Goal: Task Accomplishment & Management: Use online tool/utility

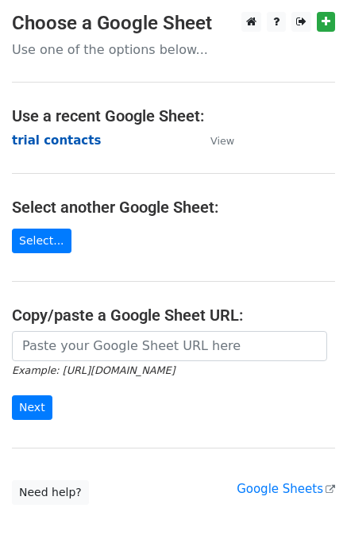
click at [36, 139] on strong "trial contacts" at bounding box center [56, 140] width 89 height 14
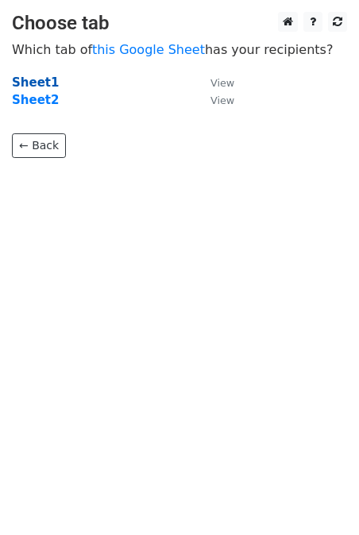
click at [36, 89] on strong "Sheet1" at bounding box center [35, 82] width 47 height 14
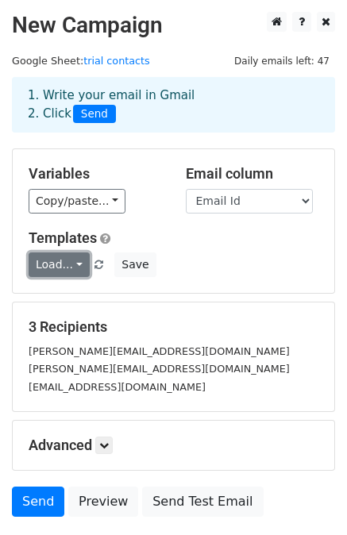
click at [60, 259] on link "Load..." at bounding box center [59, 264] width 61 height 25
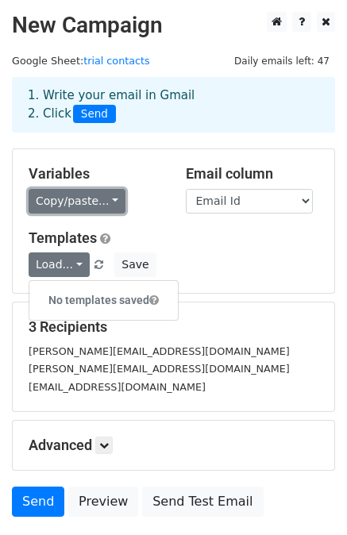
click at [76, 208] on link "Copy/paste..." at bounding box center [77, 201] width 97 height 25
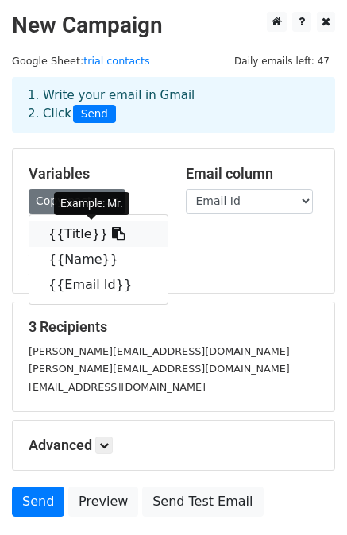
click at [75, 233] on link "{{Title}}" at bounding box center [98, 234] width 138 height 25
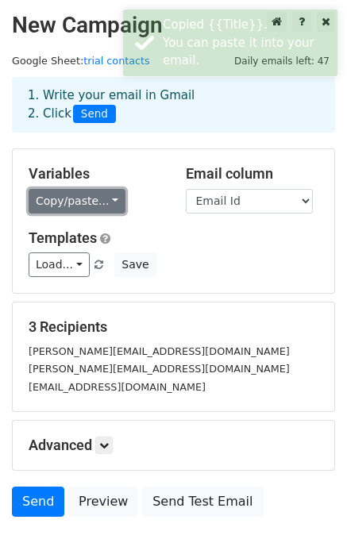
click at [66, 192] on link "Copy/paste..." at bounding box center [77, 201] width 97 height 25
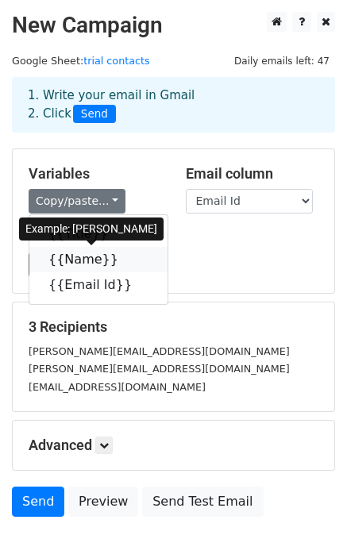
click at [67, 260] on link "{{Name}}" at bounding box center [98, 259] width 138 height 25
